Goal: Task Accomplishment & Management: Manage account settings

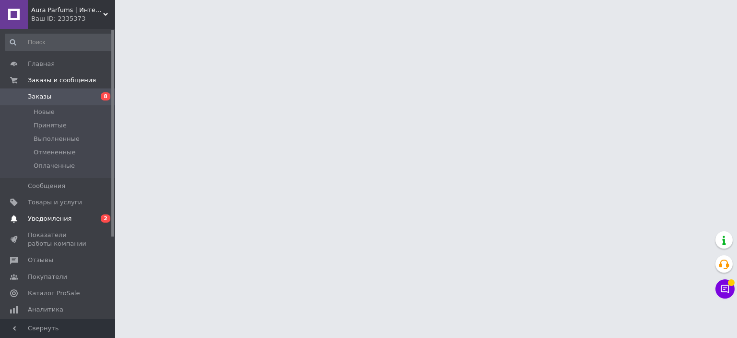
click at [40, 219] on span "Уведомления" at bounding box center [50, 218] width 44 height 9
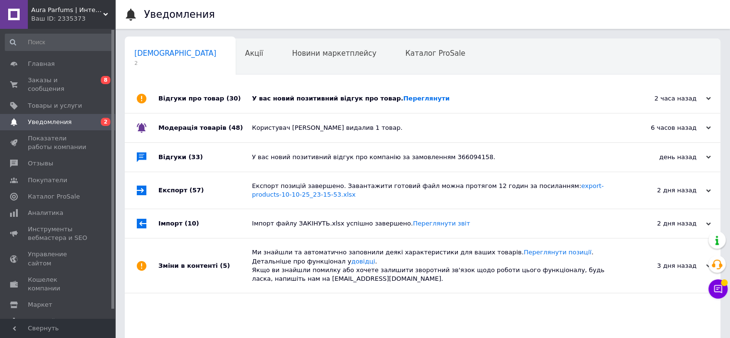
click at [445, 94] on div "У вас новий позитивний відгук про товар. [GEOGRAPHIC_DATA]" at bounding box center [433, 98] width 363 height 9
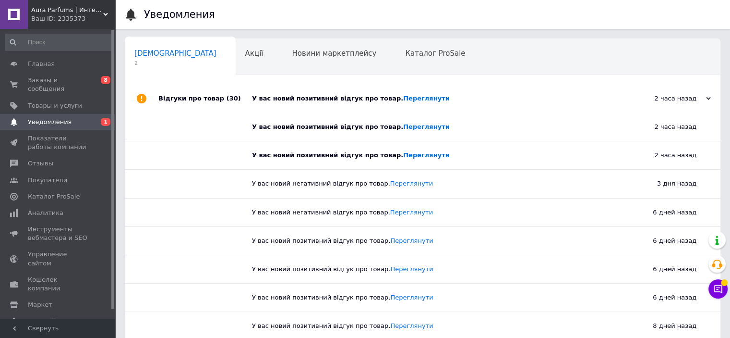
click at [444, 95] on div "У вас новий позитивний відгук про товар. [GEOGRAPHIC_DATA]" at bounding box center [433, 98] width 363 height 9
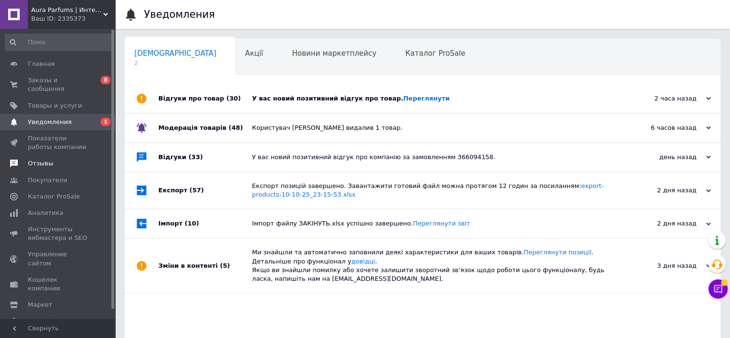
click at [54, 159] on span "Отзывы" at bounding box center [58, 163] width 61 height 9
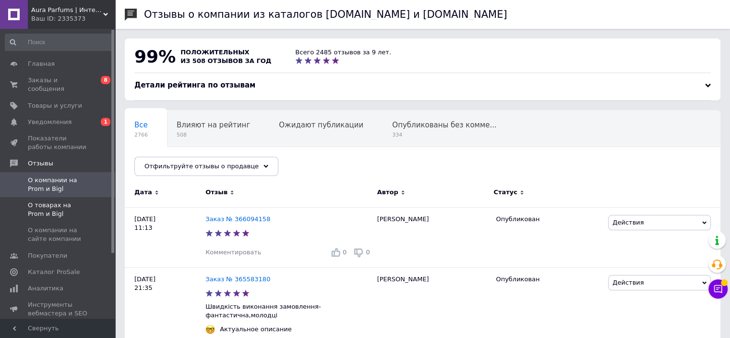
click at [62, 201] on span "О товарах на Prom и Bigl" at bounding box center [58, 209] width 61 height 17
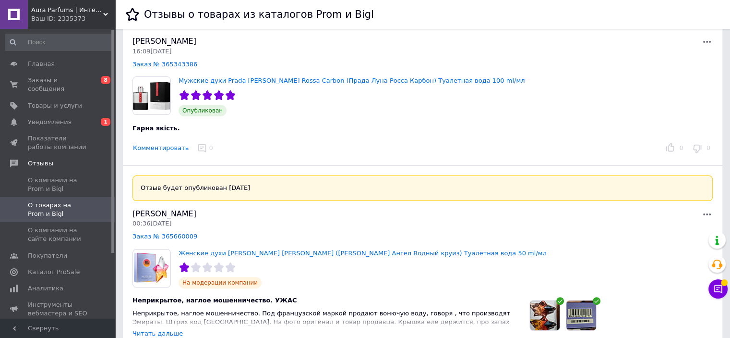
scroll to position [288, 0]
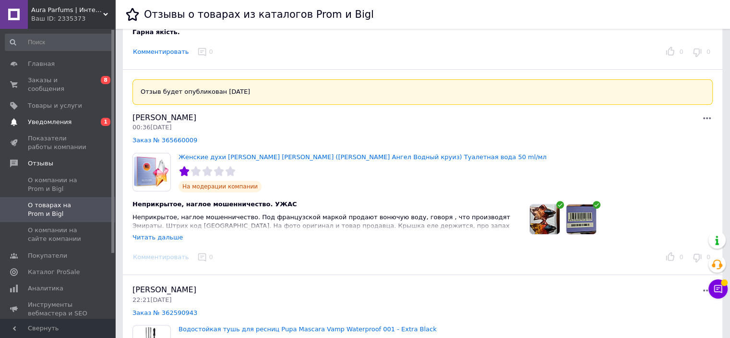
click at [55, 118] on span "Уведомления" at bounding box center [50, 122] width 44 height 9
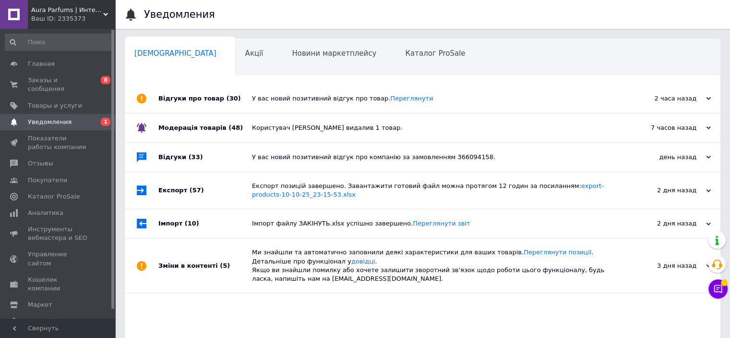
click at [469, 96] on div "У вас новий позитивний відгук про товар. [GEOGRAPHIC_DATA]" at bounding box center [433, 98] width 363 height 9
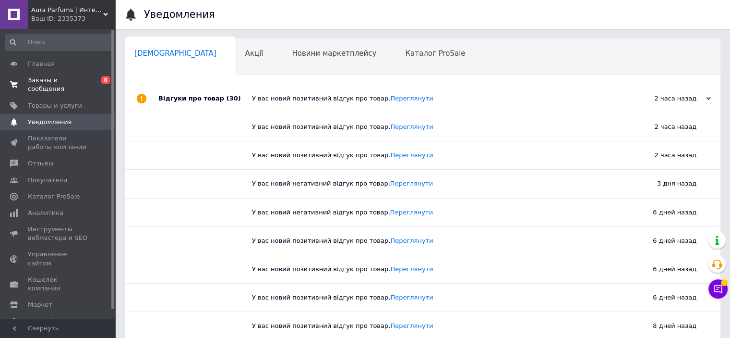
click at [83, 79] on span "Заказы и сообщения" at bounding box center [58, 84] width 61 height 17
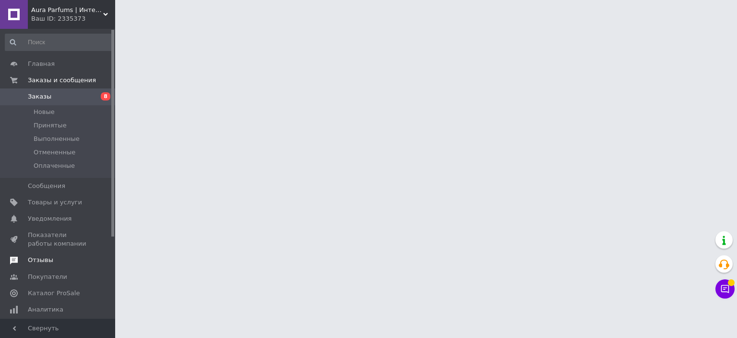
click at [51, 255] on span "Отзывы" at bounding box center [58, 259] width 61 height 9
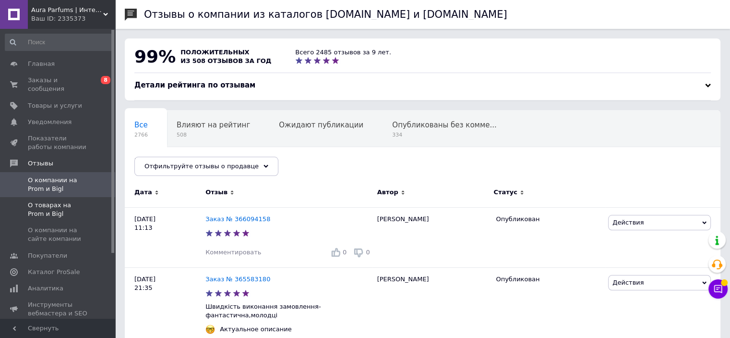
click at [60, 201] on span "О товарах на Prom и Bigl" at bounding box center [58, 209] width 61 height 17
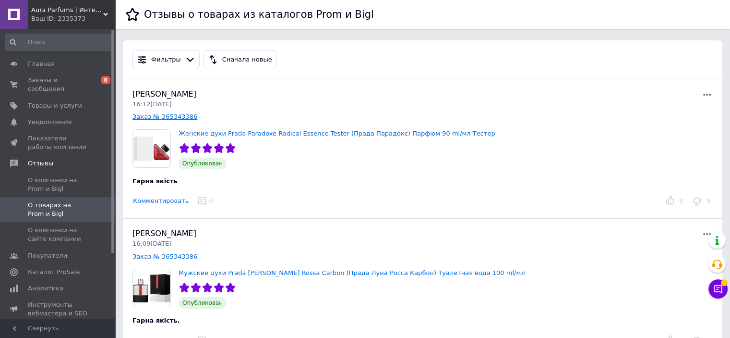
click at [169, 113] on link "Заказ № 365343386" at bounding box center [165, 116] width 65 height 7
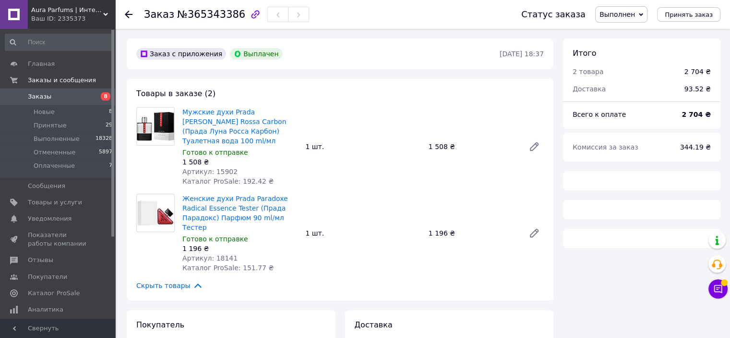
scroll to position [144, 0]
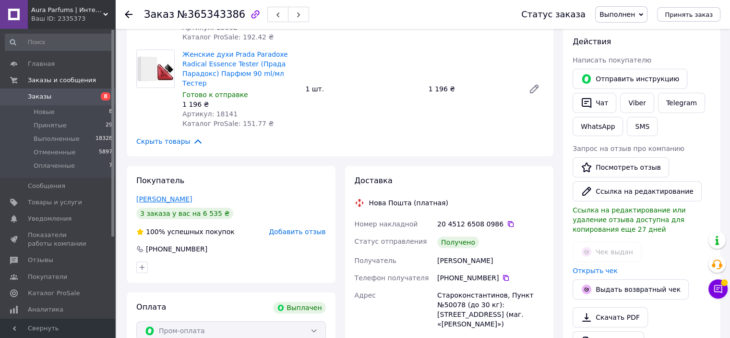
click at [160, 195] on link "Гаврилюк Тетяна" at bounding box center [164, 199] width 56 height 8
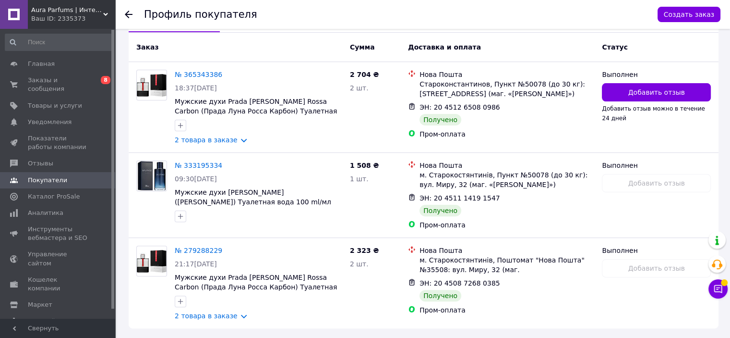
scroll to position [273, 0]
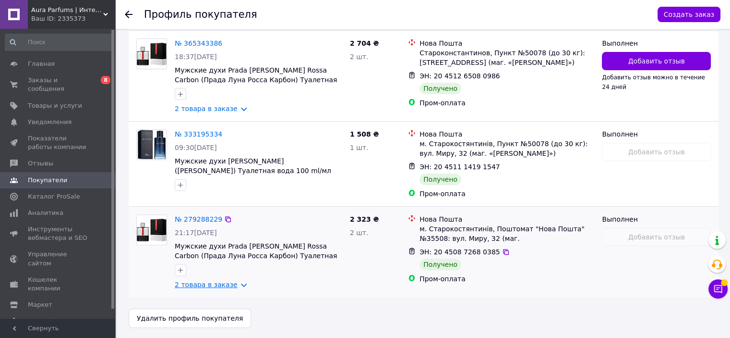
click at [237, 281] on link "2 товара в заказе" at bounding box center [206, 284] width 63 height 8
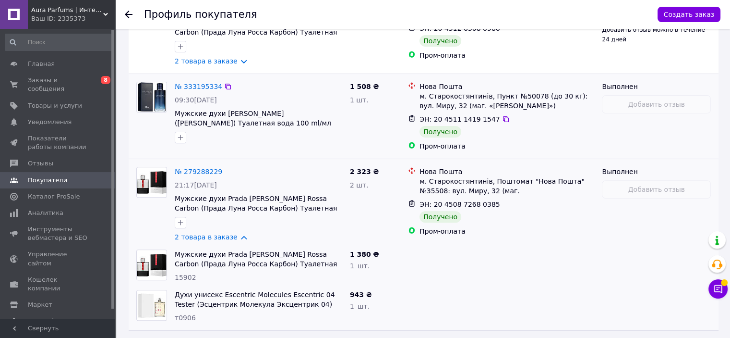
scroll to position [354, 0]
